Goal: Information Seeking & Learning: Learn about a topic

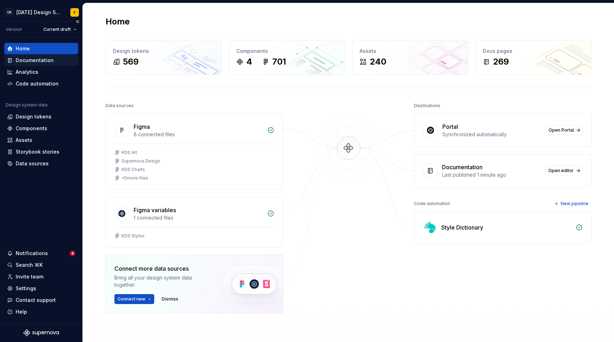
click at [46, 64] on div "Documentation" at bounding box center [41, 60] width 74 height 11
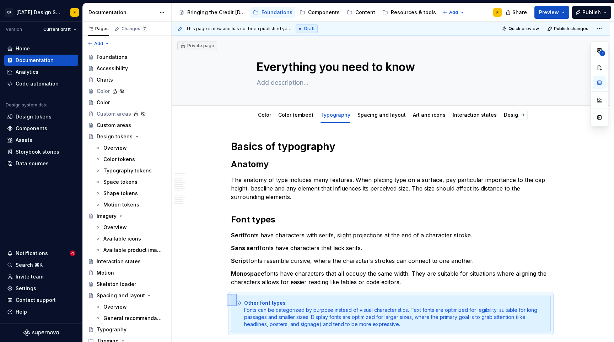
drag, startPoint x: 227, startPoint y: 294, endPoint x: 237, endPoint y: 307, distance: 16.1
click at [237, 307] on div "This page is new and has not been published yet. Draft Quick preview Publish ch…" at bounding box center [393, 182] width 442 height 321
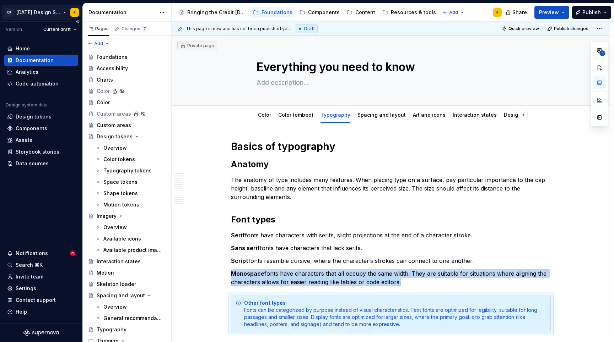
click at [66, 12] on html "CK [DATE] Design System F Version Current draft Home Documentation Analytics Co…" at bounding box center [307, 171] width 614 height 342
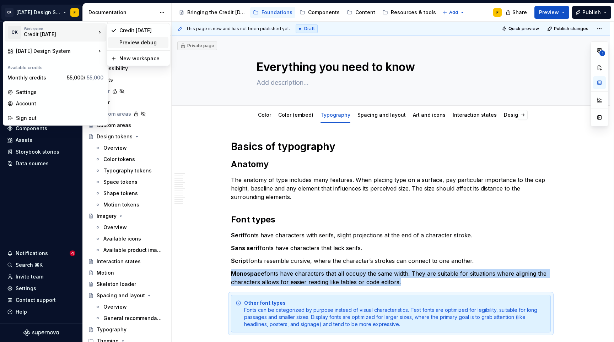
click at [128, 41] on div "Preview debug" at bounding box center [142, 42] width 46 height 7
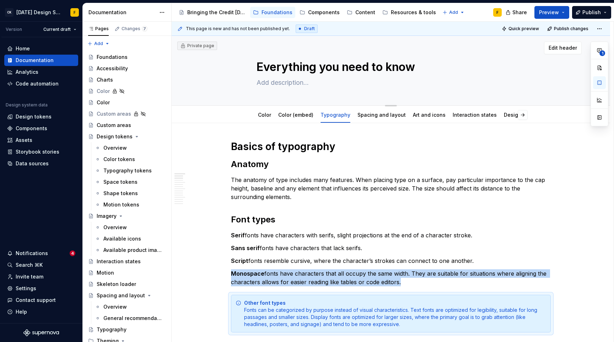
type textarea "*"
